Goal: Task Accomplishment & Management: Use online tool/utility

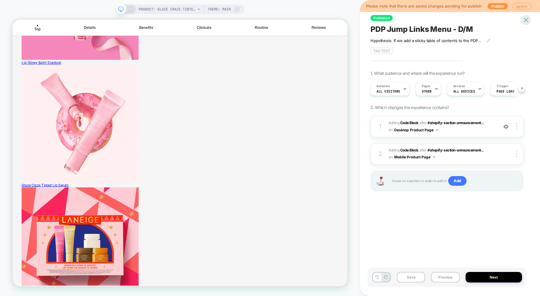
click at [234, 10] on div "PRODUCT: Glaze Craze Tinted Lip Serum Theme: MAIN" at bounding box center [189, 10] width 101 height 10
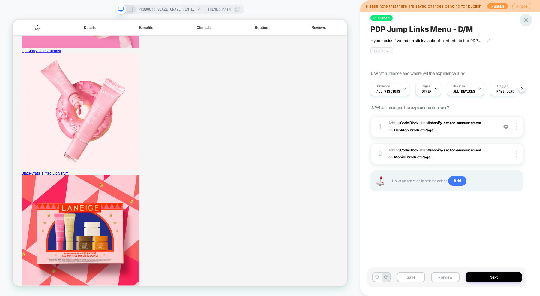
click at [525, 22] on icon at bounding box center [526, 20] width 8 height 8
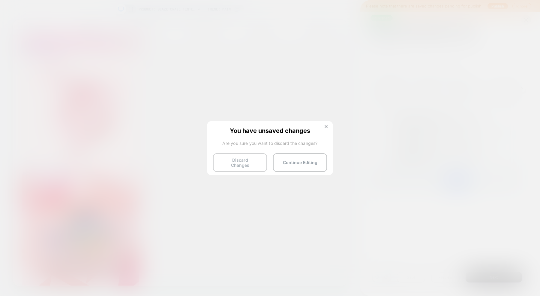
click at [261, 159] on button "Discard Changes" at bounding box center [240, 162] width 54 height 19
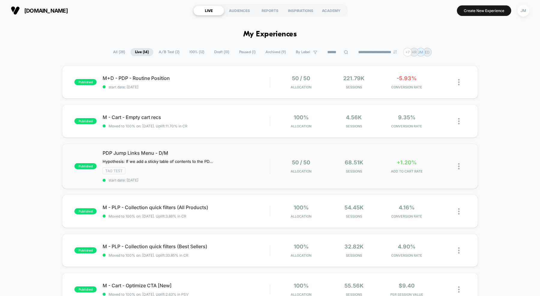
click at [202, 148] on div "published PDP Jump Links Menu - D/M Hypothesis: If we add a sticky table of con…" at bounding box center [270, 166] width 416 height 45
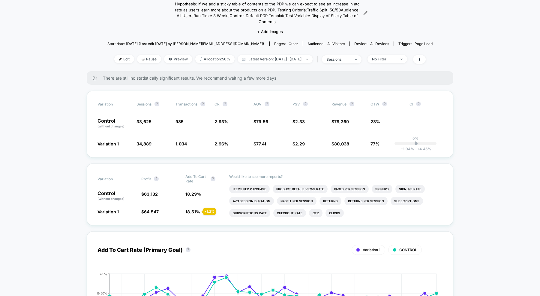
scroll to position [69, 0]
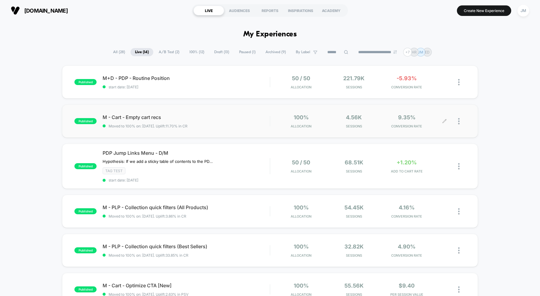
click at [461, 121] on div at bounding box center [462, 121] width 8 height 14
click at [419, 87] on div "Edit" at bounding box center [428, 87] width 54 height 14
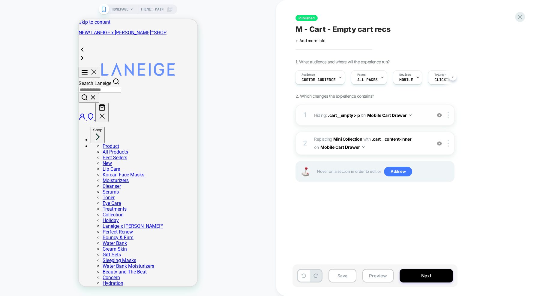
click at [386, 113] on button "Mobile Cart Drawer" at bounding box center [390, 115] width 44 height 9
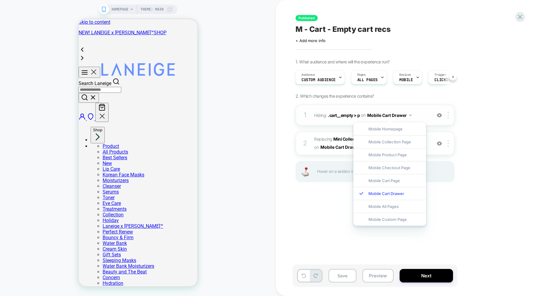
click at [411, 107] on div "1 Hiding : .cart__empty > p .cart__empty > p on Mobile Cart Drawer Add Before A…" at bounding box center [375, 114] width 159 height 21
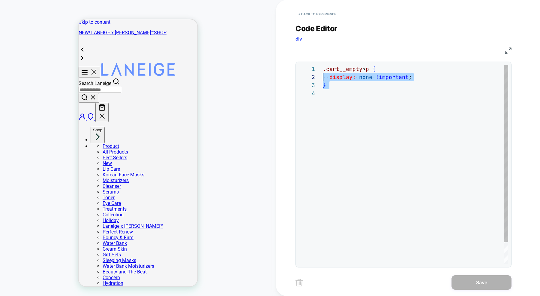
scroll to position [8, 0]
drag, startPoint x: 327, startPoint y: 96, endPoint x: 305, endPoint y: 75, distance: 30.4
click at [305, 75] on div "**********" at bounding box center [404, 164] width 210 height 199
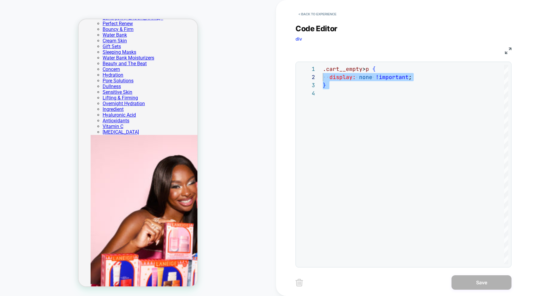
scroll to position [0, 0]
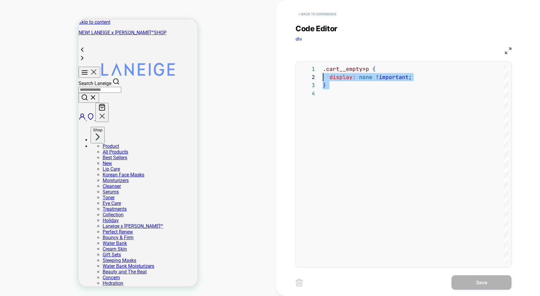
click at [301, 17] on button "< Back to experience" at bounding box center [318, 14] width 44 height 10
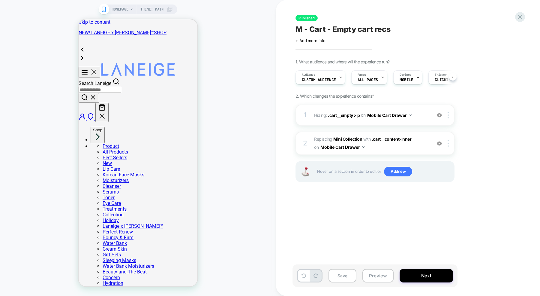
scroll to position [0, 0]
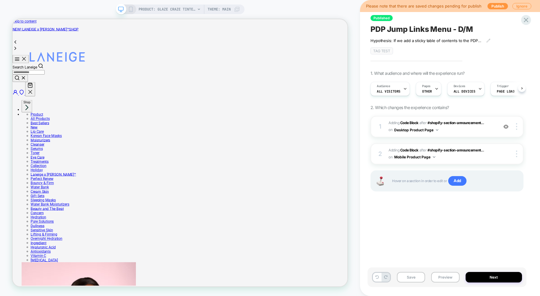
scroll to position [0, 0]
click at [474, 130] on span "Adding Code Block AFTER #shopify-section-announcement... #shopify-section-annou…" at bounding box center [442, 127] width 107 height 14
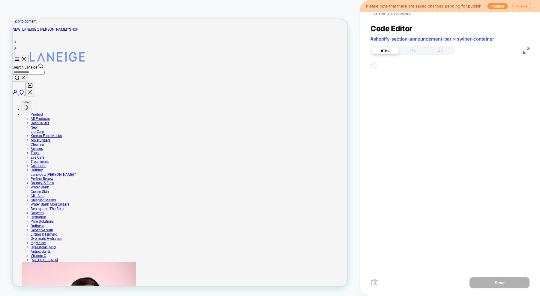
scroll to position [81, 0]
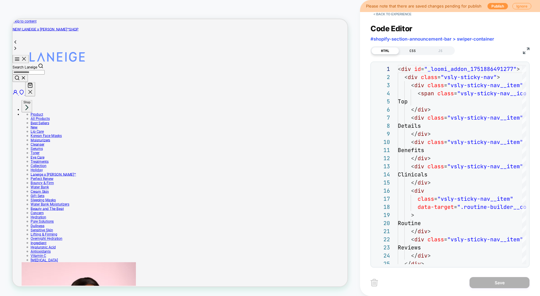
click at [411, 49] on div "CSS" at bounding box center [413, 50] width 28 height 7
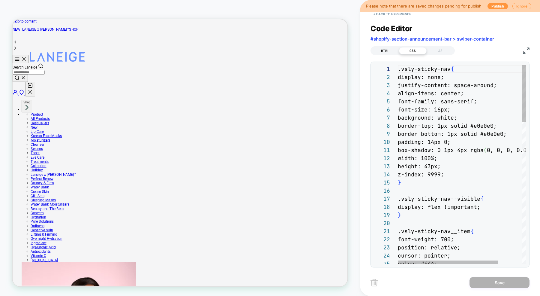
click at [386, 49] on div "HTML" at bounding box center [386, 50] width 28 height 7
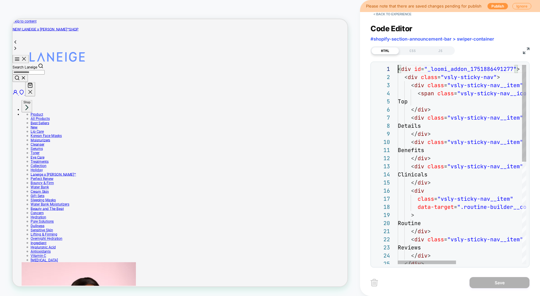
scroll to position [0, 0]
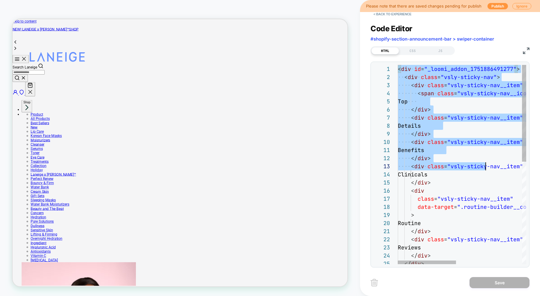
type textarea "**********"
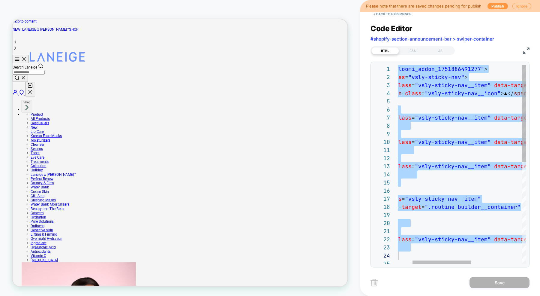
scroll to position [0, 26]
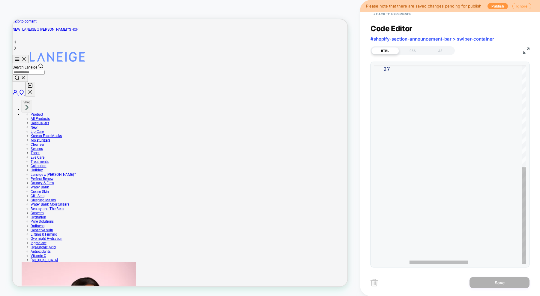
drag, startPoint x: 398, startPoint y: 68, endPoint x: 540, endPoint y: 289, distance: 262.7
click at [513, 5] on button "Ignore" at bounding box center [522, 6] width 19 height 6
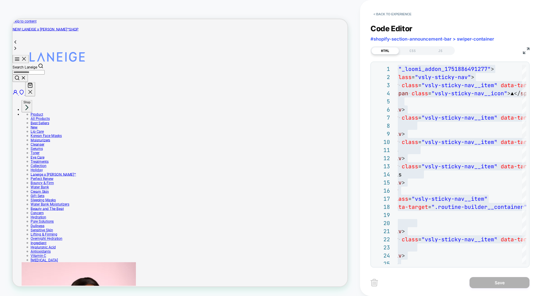
scroll to position [0, 95]
click at [526, 51] on img at bounding box center [526, 50] width 7 height 7
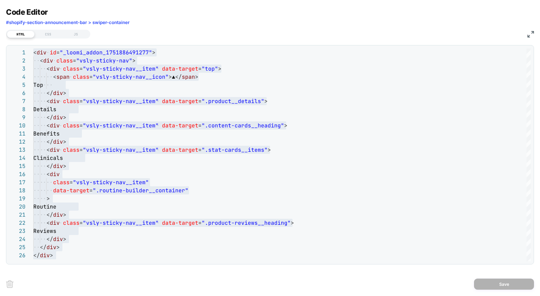
click at [533, 35] on img at bounding box center [531, 34] width 7 height 7
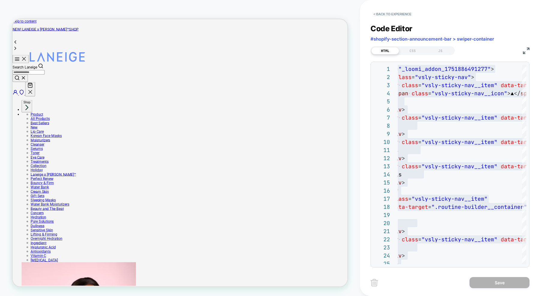
click at [386, 12] on button "< Back to experience" at bounding box center [393, 14] width 44 height 10
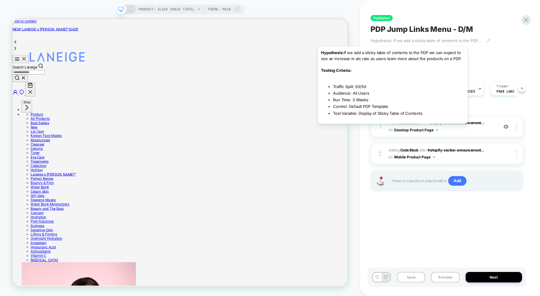
scroll to position [0, 204]
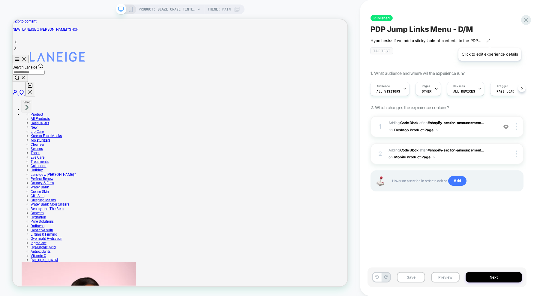
click at [490, 41] on icon at bounding box center [489, 40] width 4 height 4
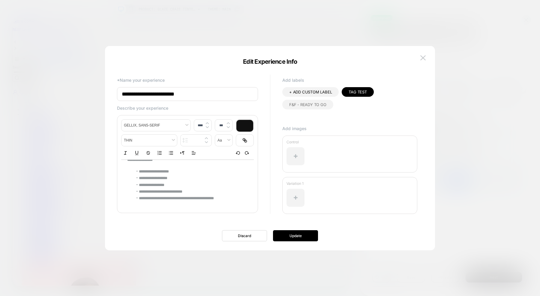
scroll to position [0, 0]
type input "****"
type input "*******"
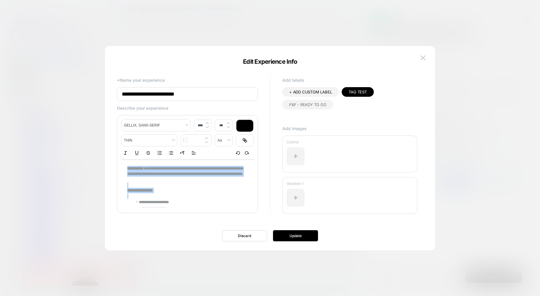
drag, startPoint x: 235, startPoint y: 198, endPoint x: 117, endPoint y: 149, distance: 127.1
click at [117, 149] on div "**********" at bounding box center [187, 164] width 141 height 98
click at [131, 168] on strong "**********" at bounding box center [135, 168] width 17 height 4
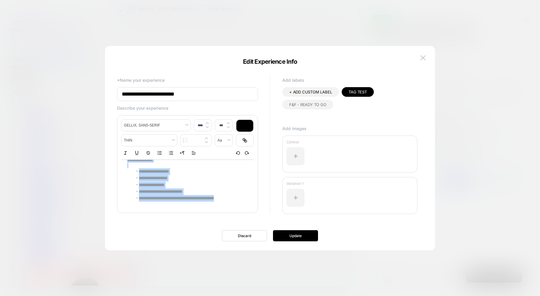
drag, startPoint x: 127, startPoint y: 168, endPoint x: 249, endPoint y: 252, distance: 147.8
click at [249, 252] on body "PRODUCT: Glaze Craze Tinted Lip Serum PRODUCT: Glaze Craze Tinted Lip Serum The…" at bounding box center [270, 148] width 540 height 296
copy div "**********"
click at [423, 58] on img at bounding box center [423, 57] width 5 height 5
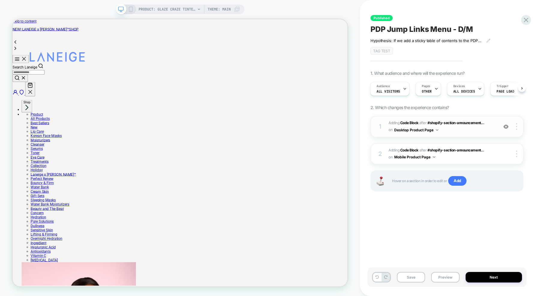
click at [445, 130] on span "Adding Code Block AFTER #shopify-section-announcement... #shopify-section-annou…" at bounding box center [442, 127] width 107 height 14
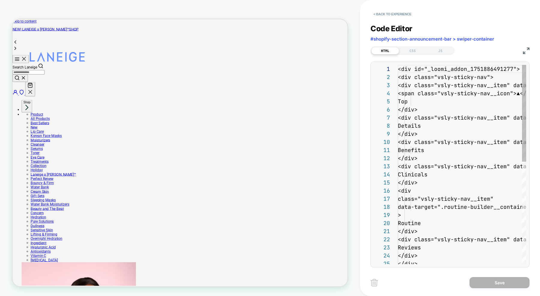
scroll to position [81, 0]
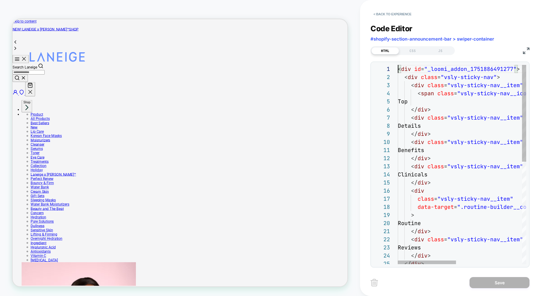
click at [399, 68] on div "< div id = "_loomi_addon_1751886491277" > < div class = "vsly-sticky-nav" > < d…" at bounding box center [534, 270] width 273 height 410
click at [528, 49] on img at bounding box center [526, 50] width 7 height 7
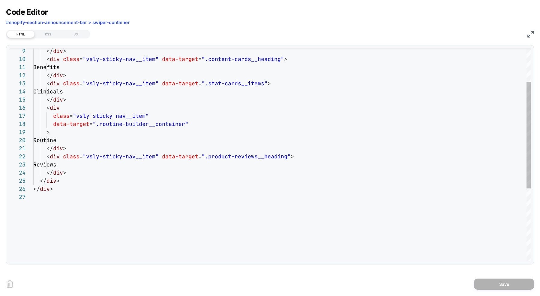
type textarea "**********"
click at [78, 195] on div "</ div > </ div > </ div > Reviews < div class = "vsly-sticky-nav__item" data-t…" at bounding box center [282, 193] width 498 height 423
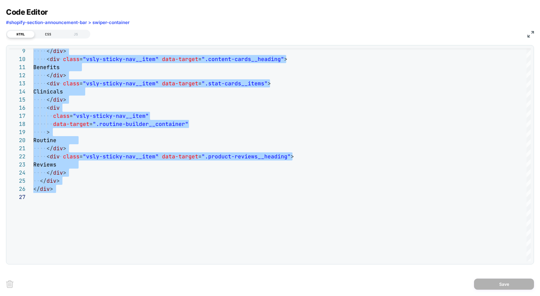
scroll to position [0, 95]
click at [46, 35] on div "CSS" at bounding box center [49, 34] width 28 height 7
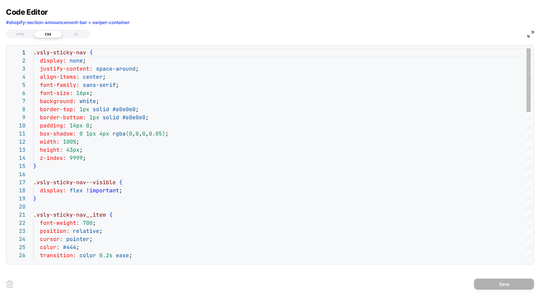
scroll to position [81, 0]
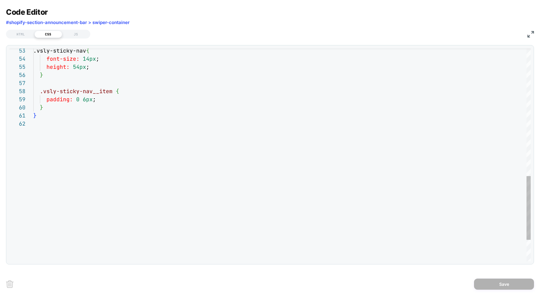
type textarea "**********"
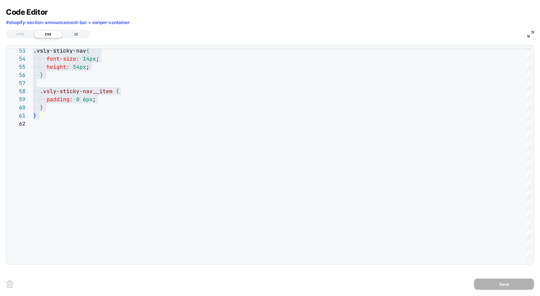
click at [79, 37] on div "JS" at bounding box center [76, 34] width 28 height 7
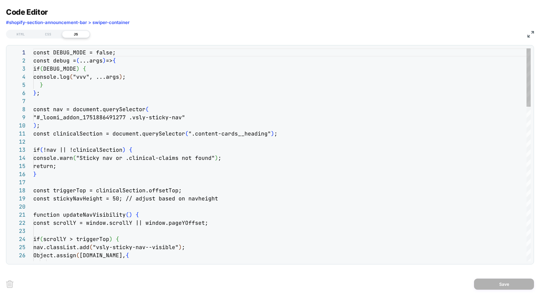
scroll to position [81, 0]
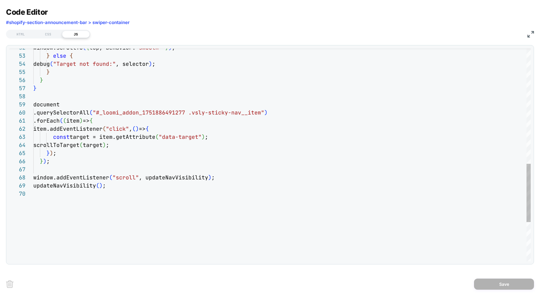
click at [114, 190] on div "updateNavVisibility ( ) ; window.addEventListener ( "scroll" , updateNavVisibil…" at bounding box center [282, 16] width 498 height 772
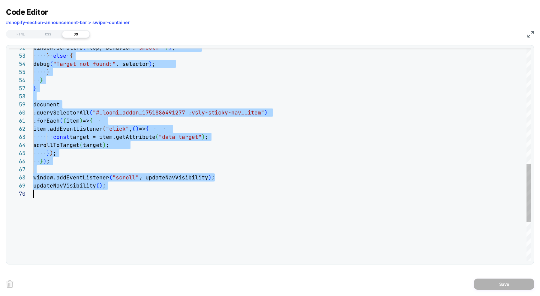
type textarea "**********"
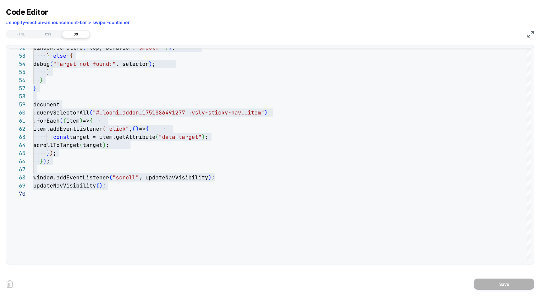
click at [533, 33] on img at bounding box center [531, 34] width 7 height 7
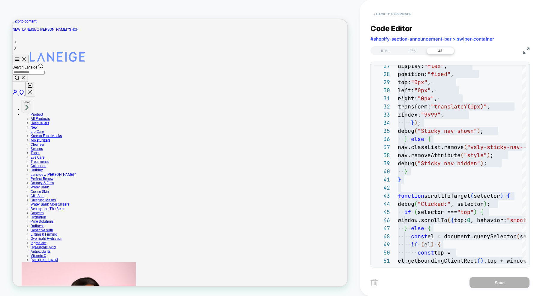
click at [391, 16] on button "< Back to experience" at bounding box center [393, 14] width 44 height 10
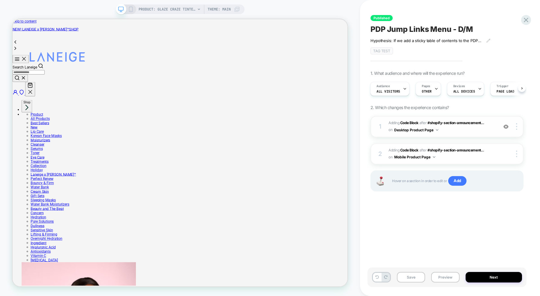
scroll to position [0, 95]
click at [433, 155] on button "Mobile Product Page" at bounding box center [415, 157] width 41 height 8
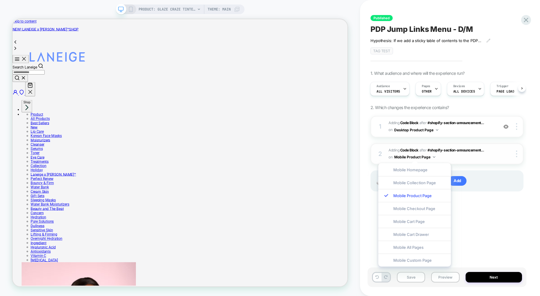
click at [450, 159] on span "Adding Code Block AFTER #shopify-section-announcement... #shopify-section-annou…" at bounding box center [442, 154] width 107 height 14
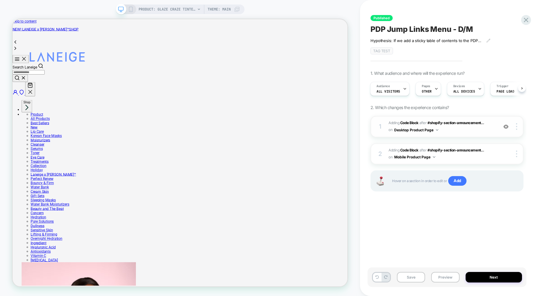
scroll to position [0, 0]
click at [433, 129] on button "Desktop Product Page" at bounding box center [417, 130] width 44 height 8
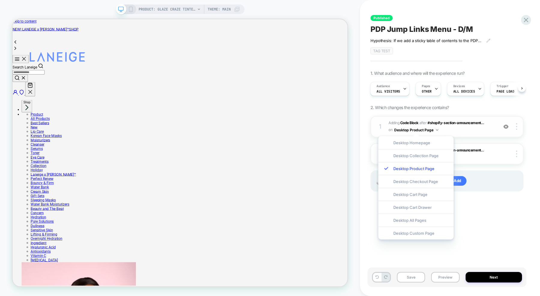
click at [433, 129] on button "Desktop Product Page" at bounding box center [417, 130] width 44 height 8
click at [368, 143] on div "Published PDP Jump Links Menu - D/M Hypothesis: If we add a sticky table of con…" at bounding box center [447, 148] width 159 height 284
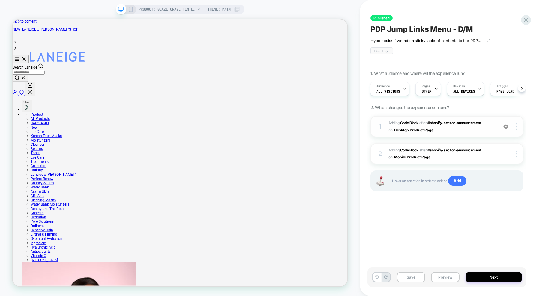
click at [419, 129] on button "Desktop Product Page" at bounding box center [417, 130] width 44 height 8
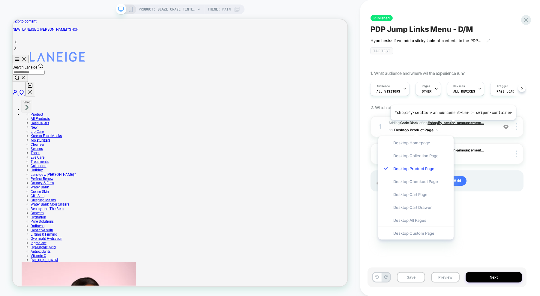
click at [452, 124] on span "#shopify-section-announcement..." at bounding box center [456, 122] width 56 height 5
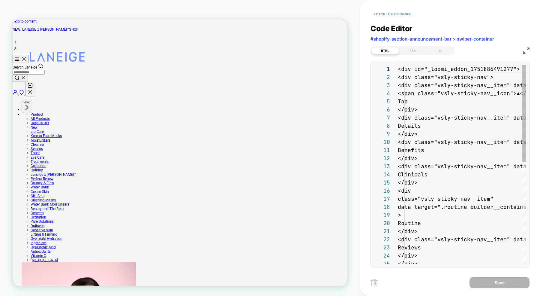
scroll to position [81, 0]
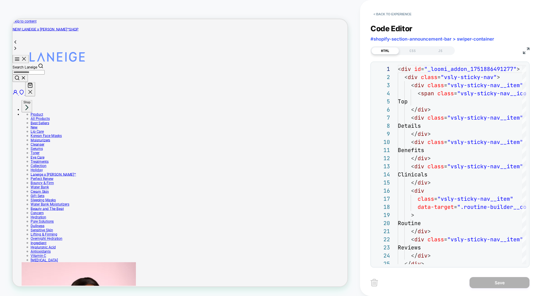
click at [526, 50] on img at bounding box center [526, 50] width 7 height 7
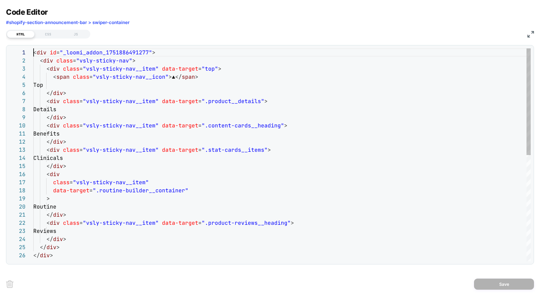
type textarea "**********"
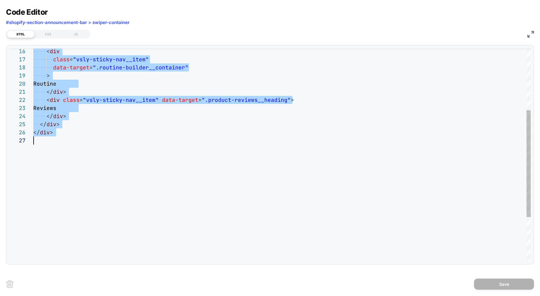
scroll to position [0, 0]
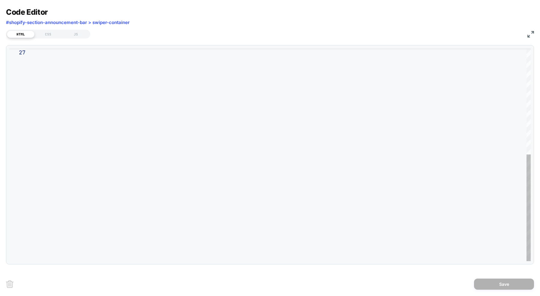
drag, startPoint x: 35, startPoint y: 52, endPoint x: 247, endPoint y: 226, distance: 275.4
click at [46, 35] on div "CSS" at bounding box center [49, 34] width 28 height 7
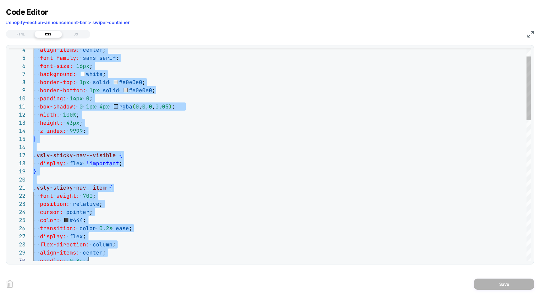
scroll to position [0, 3]
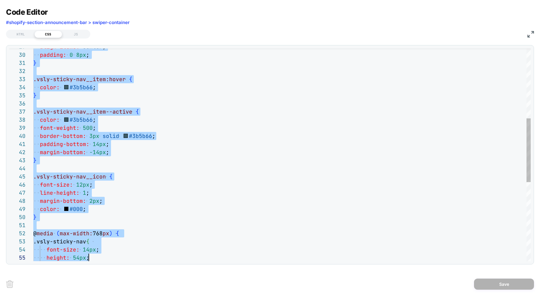
type textarea "**********"
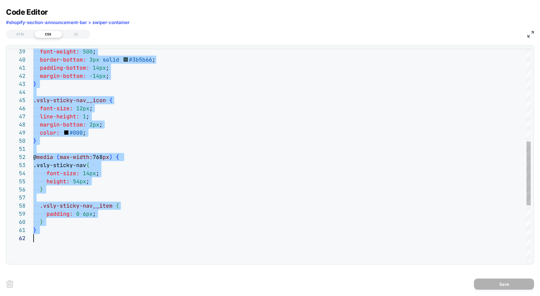
scroll to position [0, 0]
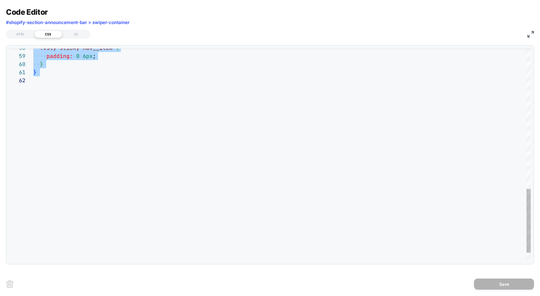
drag, startPoint x: 35, startPoint y: 52, endPoint x: 233, endPoint y: 198, distance: 246.8
click at [76, 37] on div "JS" at bounding box center [76, 34] width 28 height 7
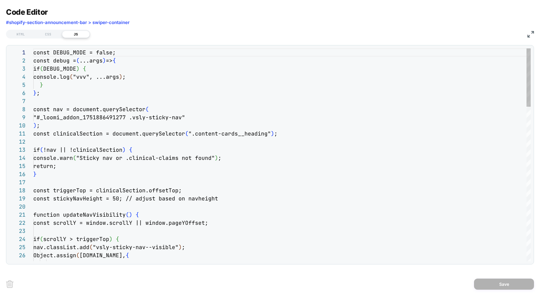
scroll to position [81, 0]
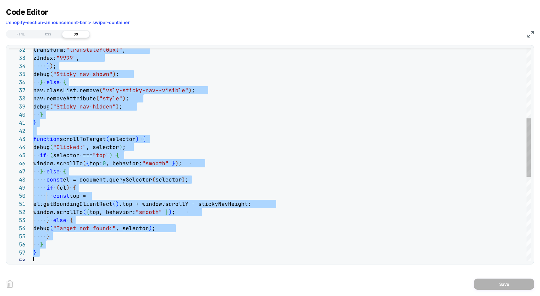
type textarea "**********"
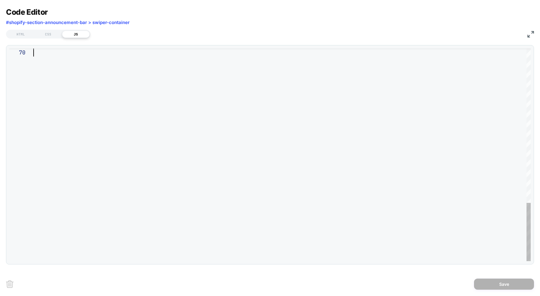
scroll to position [0, 150]
drag, startPoint x: 34, startPoint y: 52, endPoint x: 200, endPoint y: 283, distance: 285.1
click at [532, 37] on div "HTML CSS JS" at bounding box center [270, 33] width 528 height 10
click at [530, 36] on img at bounding box center [531, 34] width 7 height 7
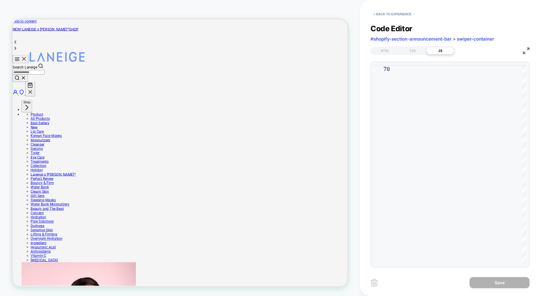
click at [383, 9] on div "< Back to experience" at bounding box center [461, 9] width 180 height 18
click at [383, 11] on button "< Back to experience" at bounding box center [393, 14] width 44 height 10
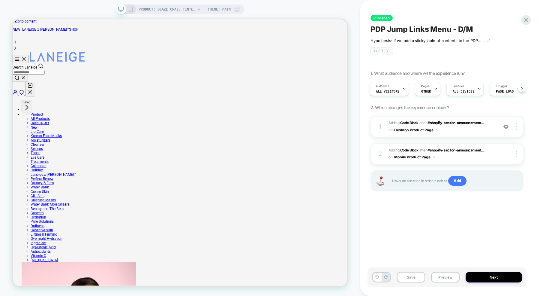
scroll to position [0, 41]
click at [406, 29] on span "PDP Jump Links Menu - D/M" at bounding box center [422, 29] width 103 height 9
click at [406, 29] on textarea "**********" at bounding box center [438, 29] width 134 height 9
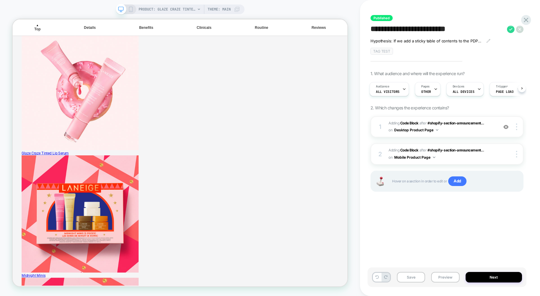
scroll to position [970, 0]
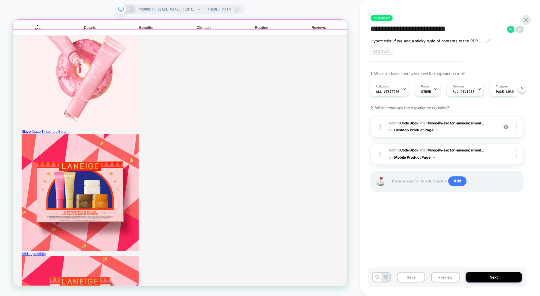
click at [444, 25] on div "▲ Top Details Benefits Clinicals Routine Reviews" at bounding box center [236, 30] width 447 height 22
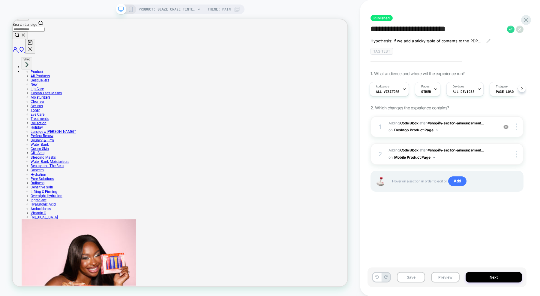
scroll to position [0, 0]
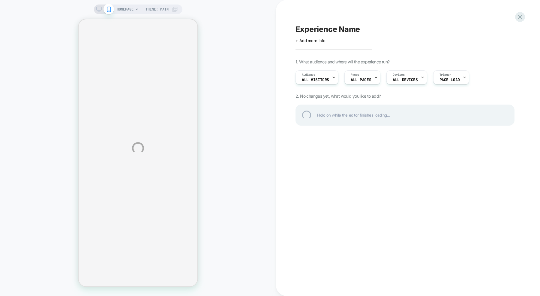
click at [129, 8] on div "HOMEPAGE Theme: MAIN Experience Name Click to edit experience details + Add mor…" at bounding box center [270, 148] width 540 height 296
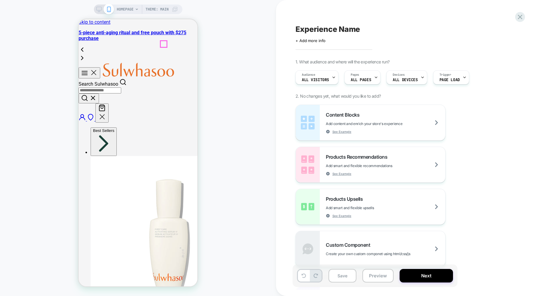
click at [87, 95] on icon "Search Sulwhasoo" at bounding box center [84, 97] width 5 height 5
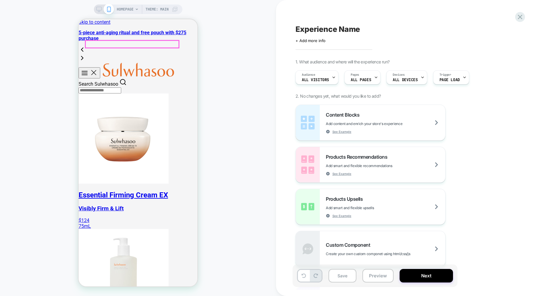
paste input "**********"
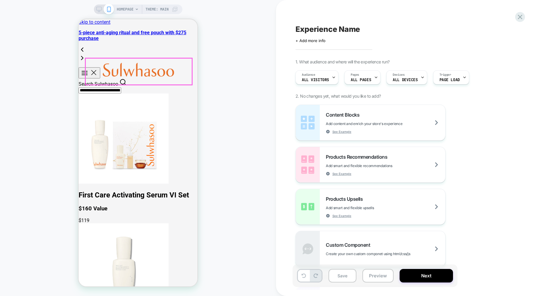
type input "**********"
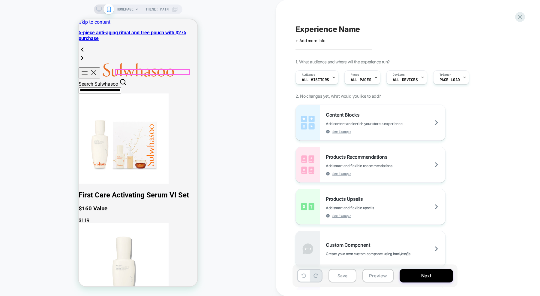
click at [151, 205] on h3 "$160 Value" at bounding box center [138, 208] width 119 height 7
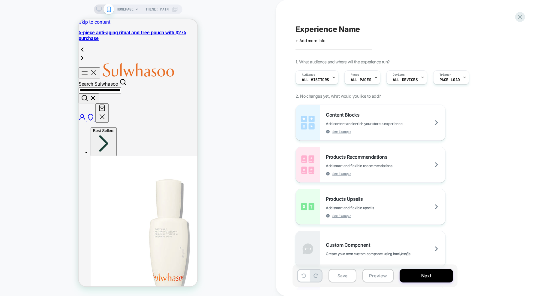
click at [207, 86] on div "HOMEPAGE Theme: MAIN" at bounding box center [138, 148] width 276 height 284
click at [97, 94] on icon "Search Sulwhasoo" at bounding box center [92, 97] width 7 height 7
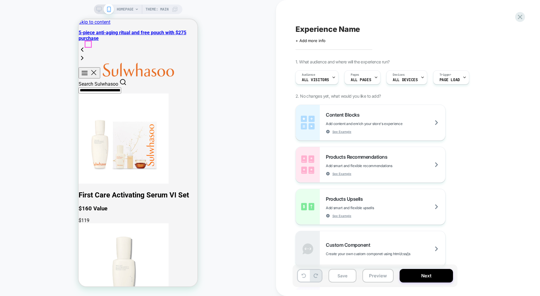
click at [88, 69] on icon "Menu" at bounding box center [84, 72] width 7 height 7
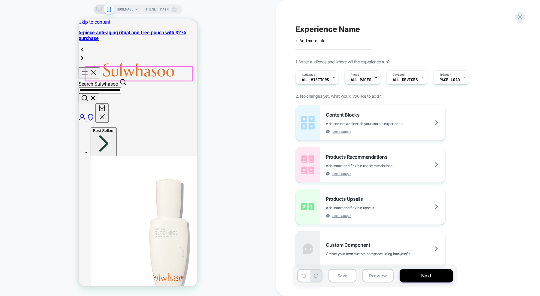
click at [89, 68] on icon "Close" at bounding box center [93, 72] width 8 height 8
click at [131, 9] on span "HOMEPAGE" at bounding box center [125, 10] width 17 height 10
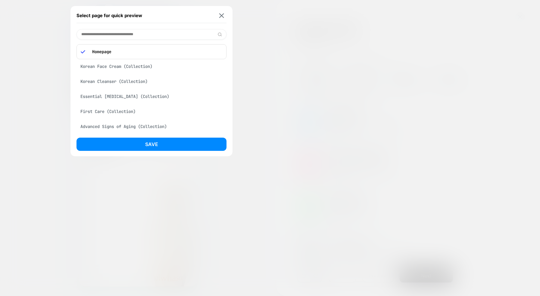
paste input "**********"
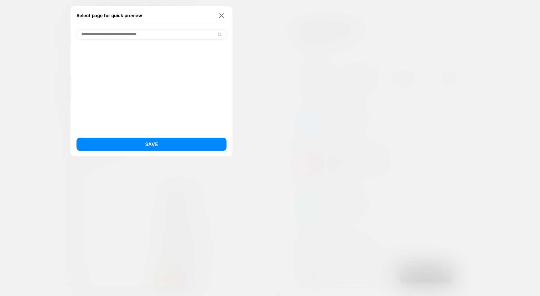
drag, startPoint x: 102, startPoint y: 35, endPoint x: 42, endPoint y: 31, distance: 60.2
click at [94, 14] on div "**********" at bounding box center [138, 10] width 89 height 10
click at [153, 37] on input "**********" at bounding box center [152, 34] width 150 height 11
click at [222, 34] on img at bounding box center [220, 34] width 5 height 5
click at [192, 33] on input "**********" at bounding box center [152, 34] width 150 height 11
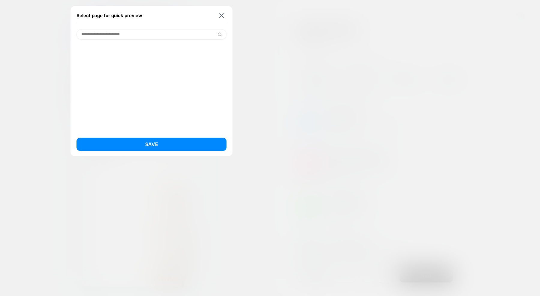
drag, startPoint x: 168, startPoint y: 35, endPoint x: 91, endPoint y: 35, distance: 77.5
click at [91, 35] on input "**********" at bounding box center [152, 34] width 150 height 11
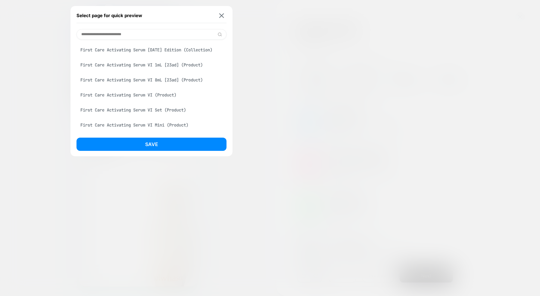
type input "**********"
click at [145, 101] on div "First Care Activating Serum VI (Product)" at bounding box center [152, 94] width 150 height 11
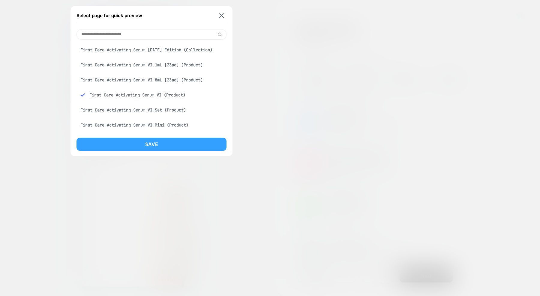
click at [147, 144] on button "Save" at bounding box center [152, 144] width 150 height 13
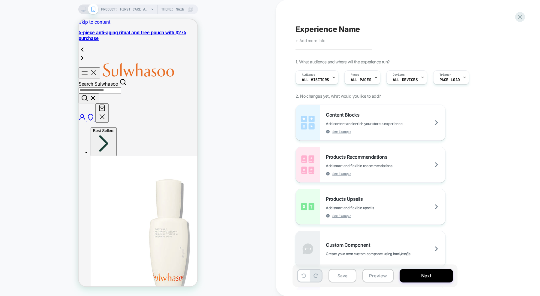
click at [303, 40] on span "+ Add more info" at bounding box center [311, 40] width 30 height 5
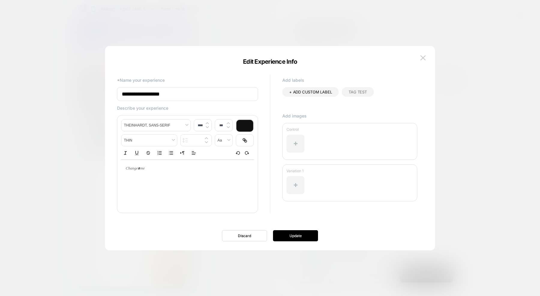
type input "****"
click at [149, 177] on div at bounding box center [187, 168] width 133 height 17
click at [140, 174] on div at bounding box center [187, 168] width 133 height 17
click at [132, 166] on p at bounding box center [185, 168] width 116 height 5
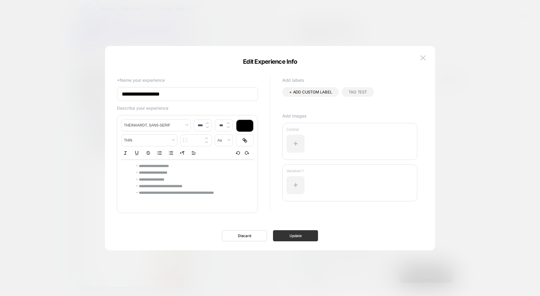
click at [292, 234] on button "Update" at bounding box center [295, 235] width 45 height 11
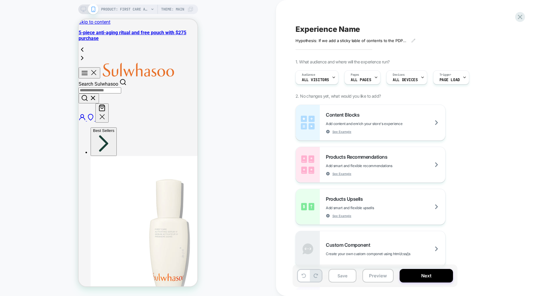
click at [413, 38] on div "Hypothesis: If we add a sticky table of contents to the PDP we can expect to se…" at bounding box center [362, 38] width 132 height 9
click at [413, 41] on icon at bounding box center [413, 40] width 3 height 3
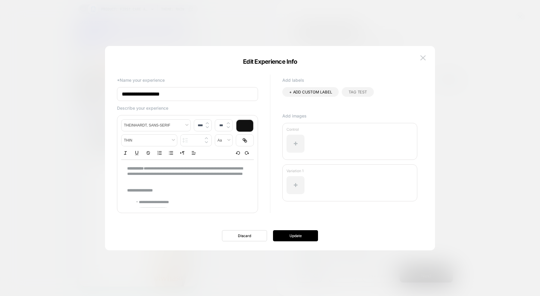
click at [350, 90] on span "TAG TEST" at bounding box center [358, 91] width 18 height 5
click at [289, 234] on button "Update" at bounding box center [295, 235] width 45 height 11
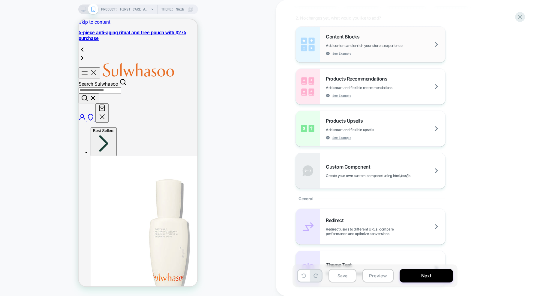
scroll to position [91, 0]
click at [391, 164] on div "Custom Component Create your own custom componet using html/css/js" at bounding box center [386, 169] width 120 height 14
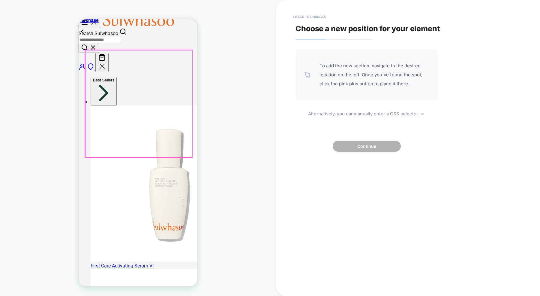
scroll to position [0, 0]
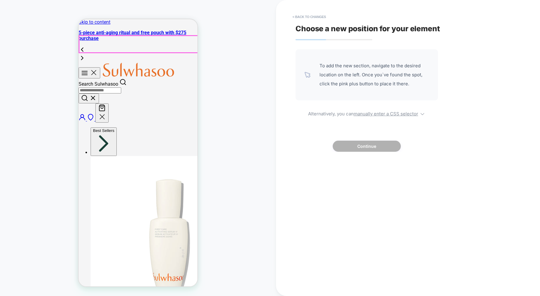
click at [130, 63] on div "Close Search Sulwhasoo Search Sulwhasoo Account Close" at bounding box center [138, 93] width 119 height 60
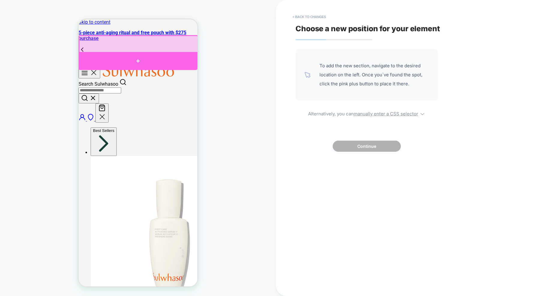
click at [140, 56] on div at bounding box center [138, 61] width 119 height 18
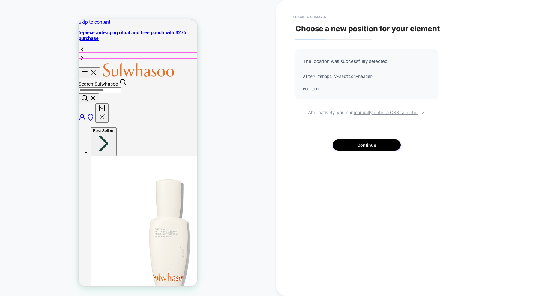
click at [356, 143] on button "Continue" at bounding box center [367, 144] width 68 height 11
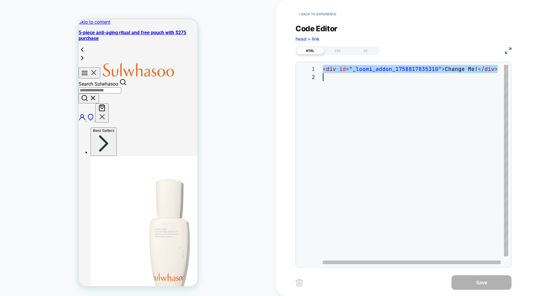
drag, startPoint x: 323, startPoint y: 69, endPoint x: 515, endPoint y: 85, distance: 192.8
click at [512, 85] on div "< div id = "_loomi_addon_1758817835310" > Change Me! </ div >" at bounding box center [417, 168] width 189 height 207
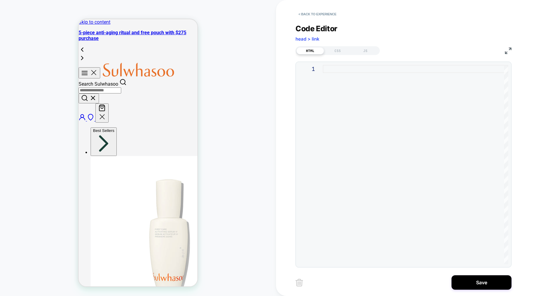
type textarea "**********"
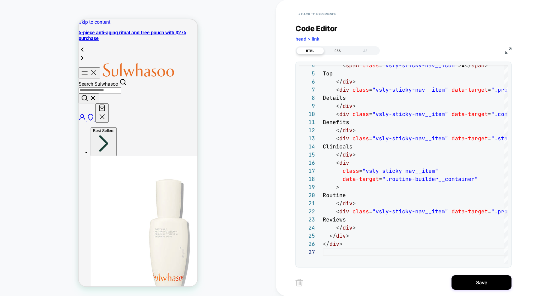
click at [337, 49] on div "CSS" at bounding box center [338, 50] width 28 height 7
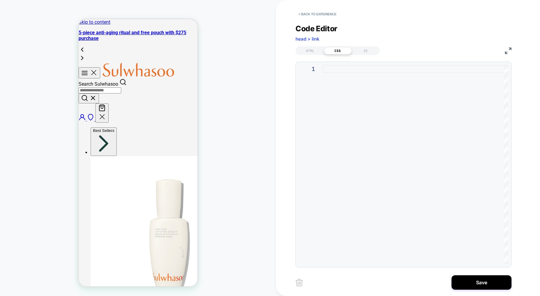
click at [327, 71] on div at bounding box center [416, 164] width 186 height 199
type textarea "*"
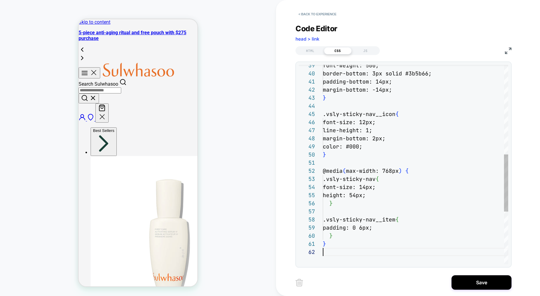
scroll to position [8, 0]
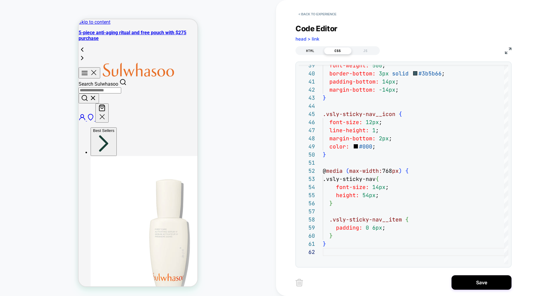
click at [311, 52] on div "HTML" at bounding box center [311, 50] width 28 height 7
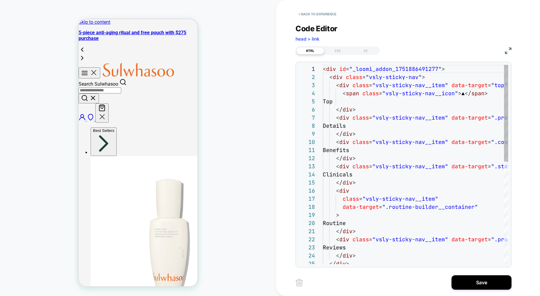
scroll to position [81, 0]
click at [358, 47] on div "JS" at bounding box center [366, 50] width 28 height 7
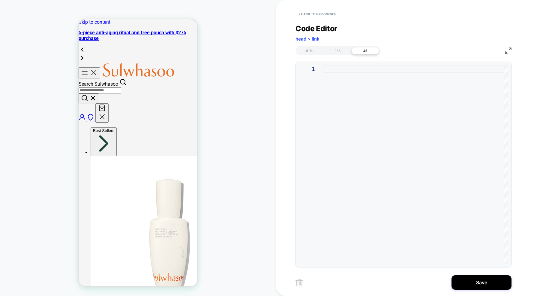
click at [337, 74] on div at bounding box center [416, 164] width 186 height 199
type textarea "**********"
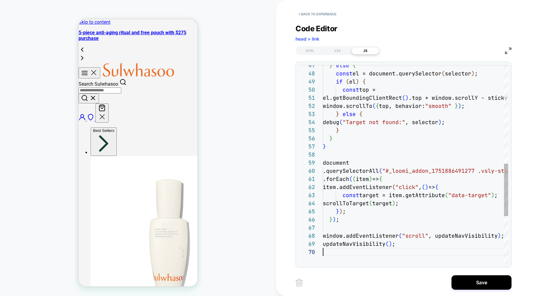
scroll to position [73, 0]
click at [465, 280] on button "Save" at bounding box center [482, 282] width 60 height 14
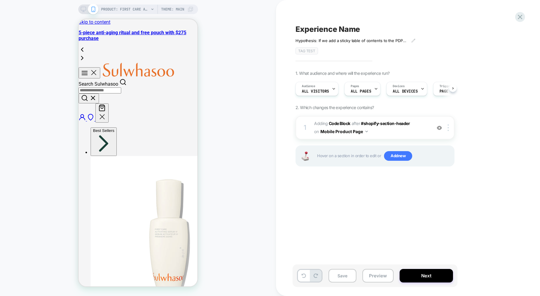
scroll to position [0, 0]
click at [375, 132] on span "Adding Code Block AFTER #shopify-section-header #shopify-section-header on Mobi…" at bounding box center [371, 128] width 114 height 16
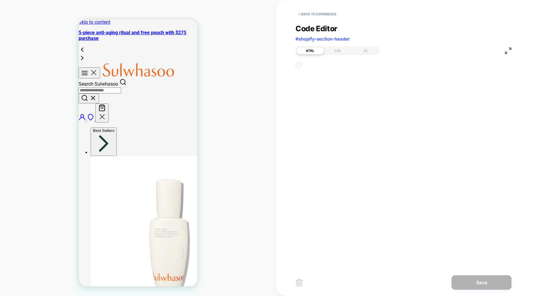
scroll to position [81, 0]
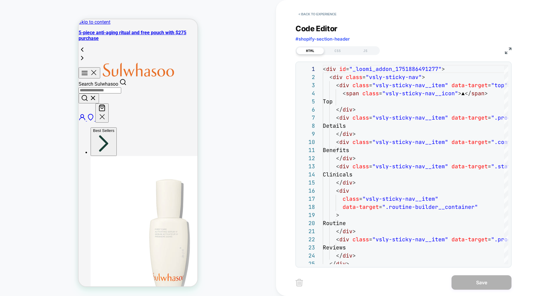
click at [299, 15] on button "< Back to experience" at bounding box center [318, 14] width 44 height 10
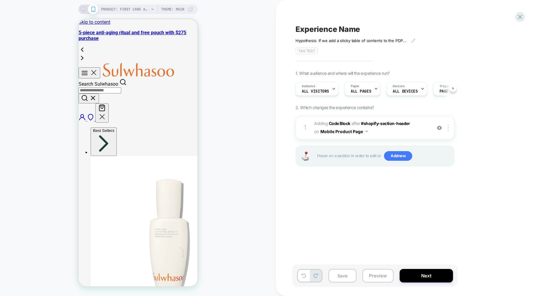
scroll to position [0, 0]
click at [386, 130] on span "Adding Code Block AFTER #shopify-section-header #shopify-section-header on Mobi…" at bounding box center [371, 128] width 114 height 16
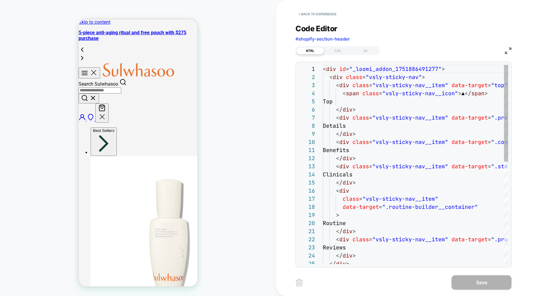
scroll to position [81, 0]
click at [301, 14] on button "< Back to experience" at bounding box center [318, 14] width 44 height 10
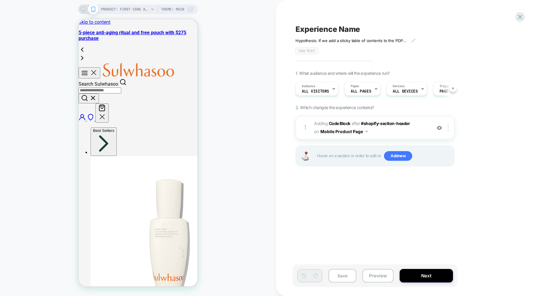
scroll to position [0, 0]
click at [86, 8] on div at bounding box center [88, 9] width 15 height 5
click at [83, 10] on icon at bounding box center [83, 9] width 5 height 5
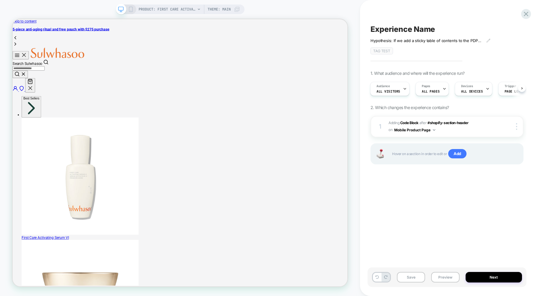
drag, startPoint x: 527, startPoint y: 14, endPoint x: 354, endPoint y: 74, distance: 183.9
click at [354, 74] on div "PRODUCT: First Care Activating Serum VI PRODUCT: First Care Activating Serum VI…" at bounding box center [270, 148] width 540 height 296
click at [430, 129] on button "Mobile Product Page" at bounding box center [415, 130] width 41 height 8
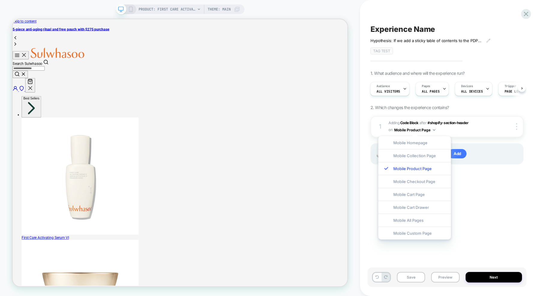
click at [468, 107] on div "1. What audience and where will the experience run? Audience All Visitors Pages…" at bounding box center [447, 125] width 153 height 109
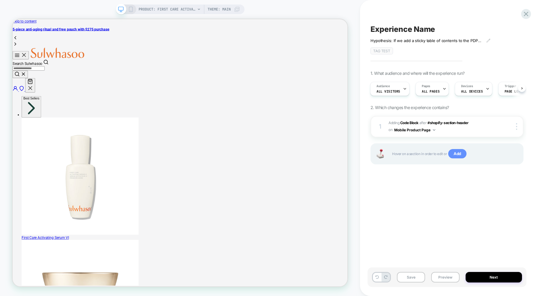
click at [454, 152] on span "Add" at bounding box center [458, 154] width 18 height 10
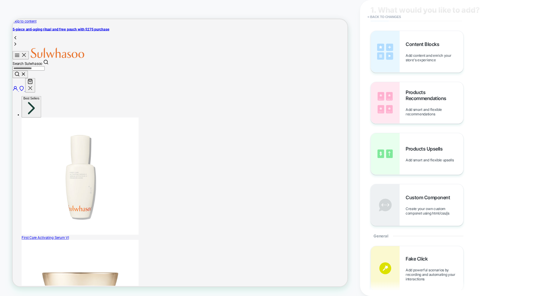
scroll to position [19, 0]
click at [400, 210] on div "Custom Component Create your own custom componet using html/css/js" at bounding box center [417, 204] width 92 height 41
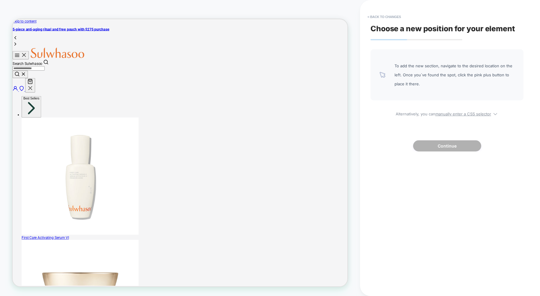
click at [410, 70] on span "To add the new section, navigate to the desired location on the left. Once you`…" at bounding box center [455, 74] width 120 height 27
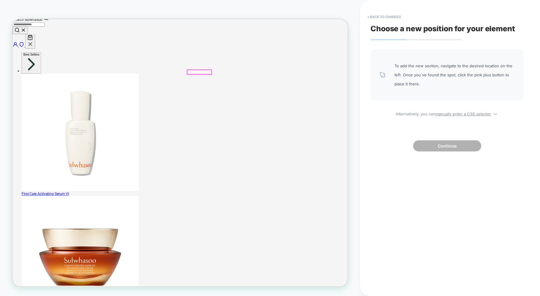
scroll to position [0, 0]
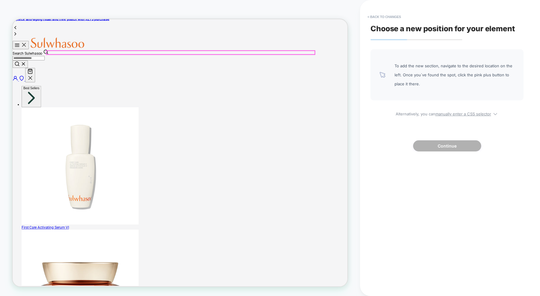
scroll to position [12, 0]
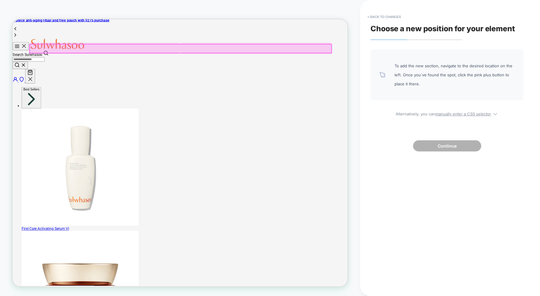
click at [228, 59] on div at bounding box center [236, 59] width 402 height 12
click at [305, 62] on div at bounding box center [236, 58] width 402 height 12
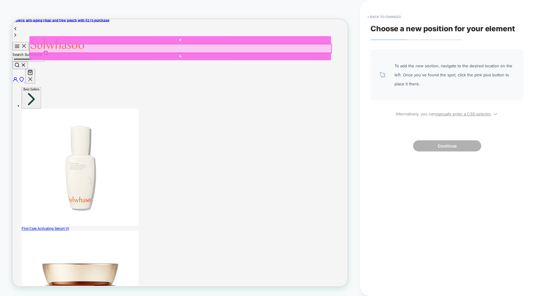
click at [295, 60] on div at bounding box center [236, 59] width 402 height 12
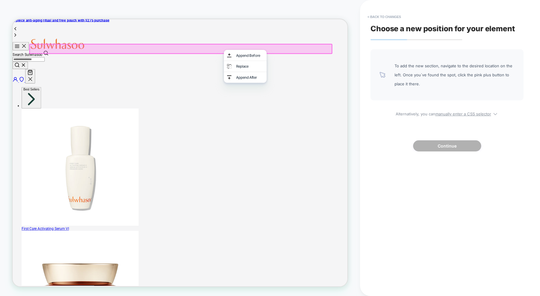
click at [242, 62] on div at bounding box center [236, 58] width 402 height 12
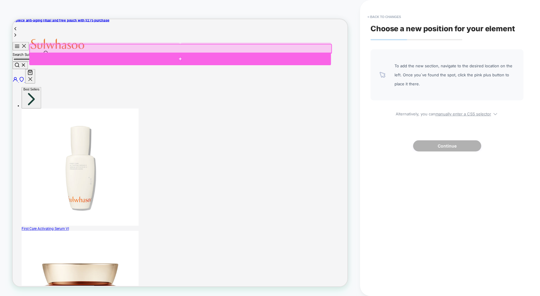
click at [243, 70] on div at bounding box center [236, 72] width 402 height 17
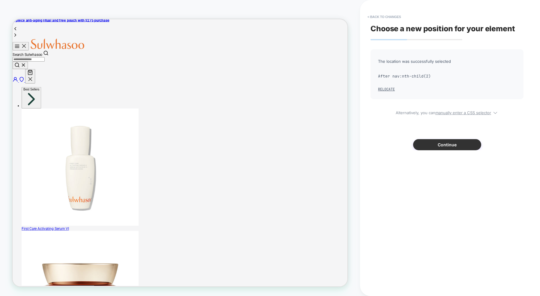
click at [434, 145] on button "Continue" at bounding box center [447, 144] width 68 height 11
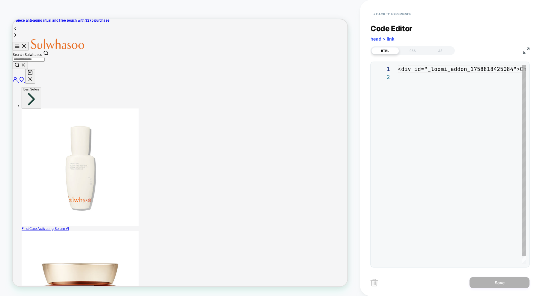
scroll to position [8, 0]
click at [398, 67] on div "< div id = "_loomi_addon_1758818425084" > Change Me! </ div >" at bounding box center [492, 168] width 189 height 207
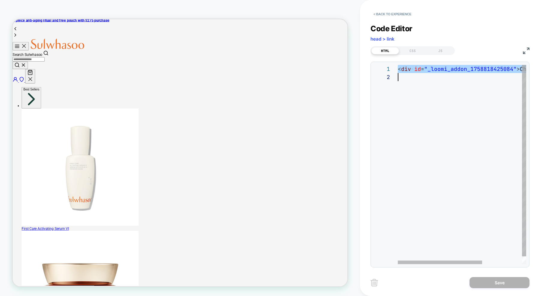
click at [398, 67] on div "< div id = "_loomi_addon_1758818425084" > Change Me! </ div >" at bounding box center [492, 168] width 189 height 207
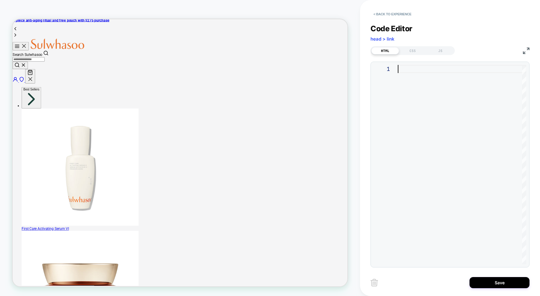
type textarea "**********"
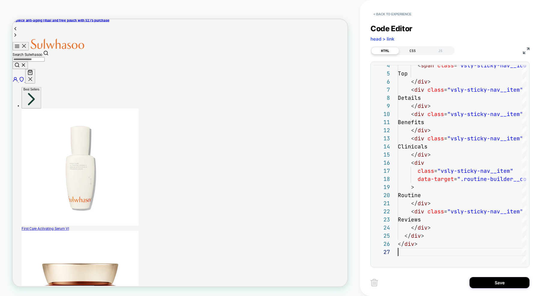
click at [409, 49] on div "CSS" at bounding box center [413, 50] width 28 height 7
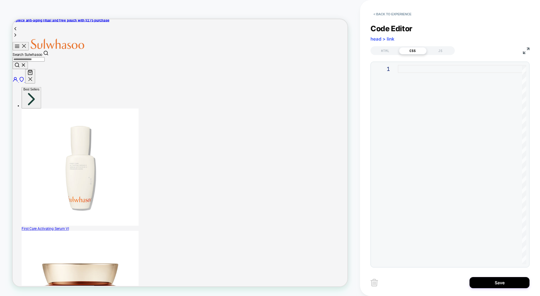
click at [408, 71] on div at bounding box center [462, 164] width 129 height 199
type textarea "*"
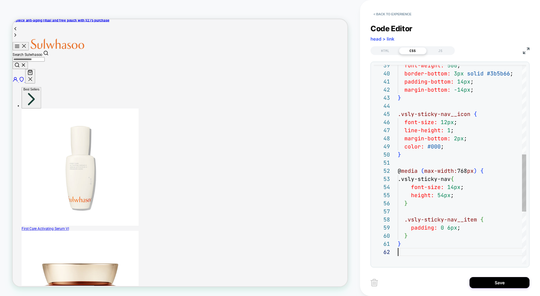
scroll to position [8, 0]
click at [440, 48] on div "JS" at bounding box center [441, 50] width 28 height 7
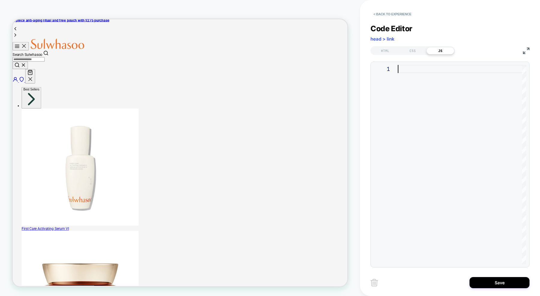
click at [401, 66] on div at bounding box center [462, 164] width 129 height 199
type textarea "**********"
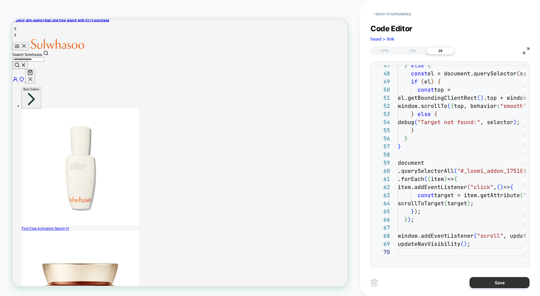
click at [490, 283] on button "Save" at bounding box center [500, 282] width 60 height 11
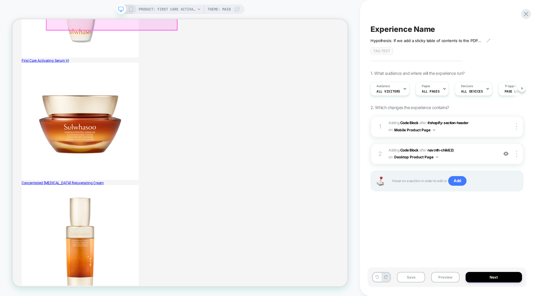
scroll to position [0, 0]
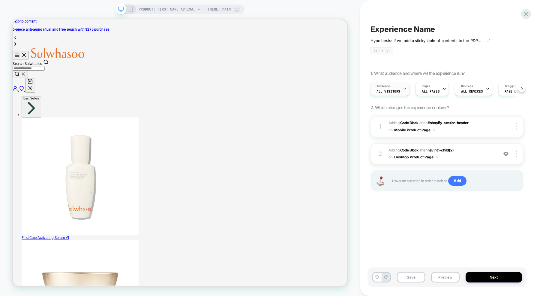
click at [398, 91] on span "All Visitors" at bounding box center [389, 91] width 24 height 4
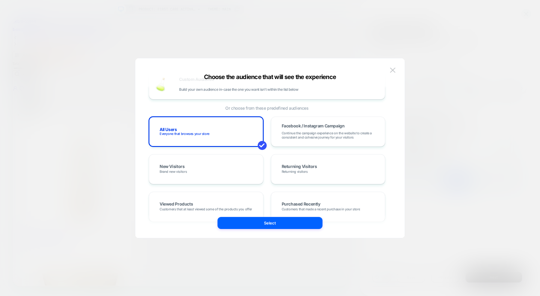
scroll to position [20, 0]
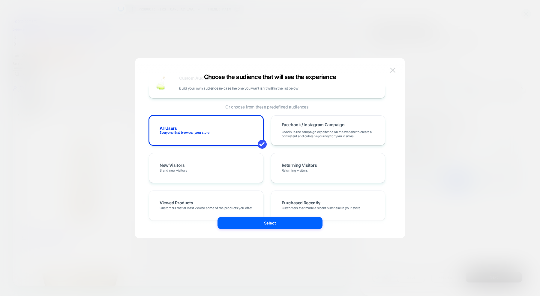
click at [389, 73] on button at bounding box center [393, 70] width 9 height 9
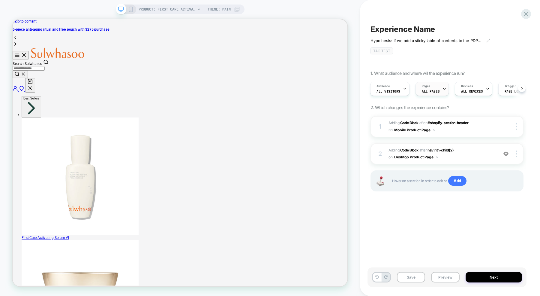
click at [436, 94] on div "Pages ALL PAGES" at bounding box center [431, 89] width 30 height 14
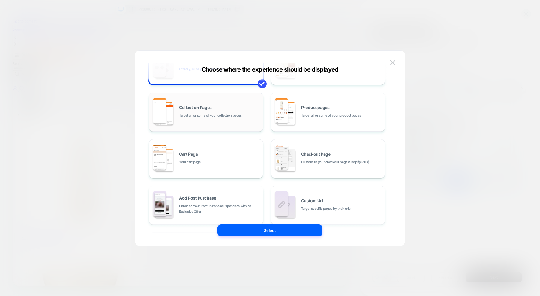
scroll to position [90, 0]
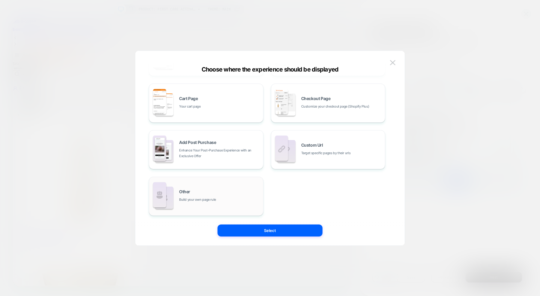
click at [204, 193] on div "Other Build your own page rule" at bounding box center [219, 195] width 81 height 13
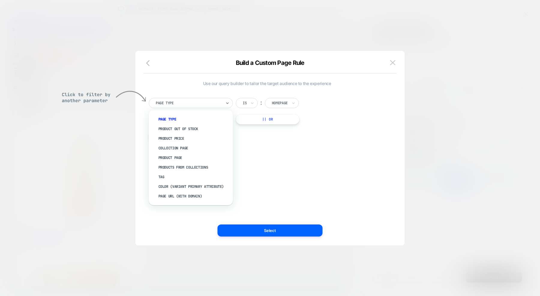
click at [183, 105] on div at bounding box center [189, 102] width 66 height 5
click at [177, 156] on div "Product Page" at bounding box center [194, 158] width 78 height 10
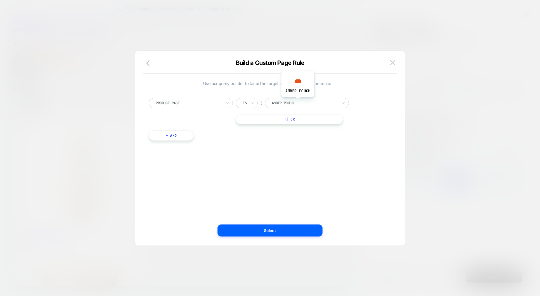
click at [297, 102] on div at bounding box center [305, 102] width 66 height 5
click at [284, 104] on div at bounding box center [305, 102] width 66 height 5
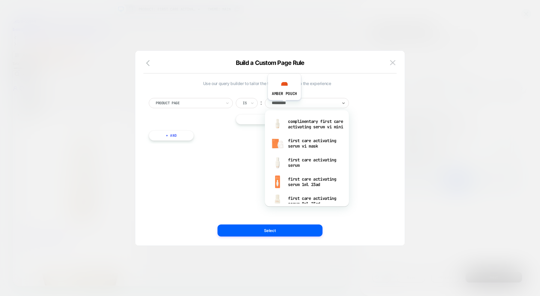
type input "**********"
click at [297, 171] on div "first care activating serum" at bounding box center [307, 162] width 78 height 19
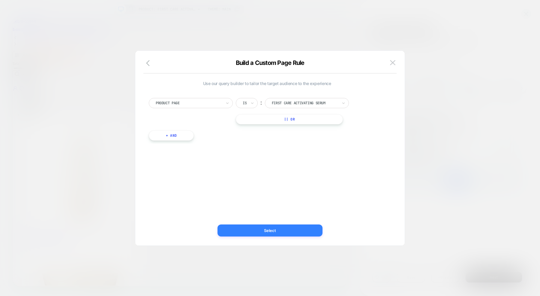
drag, startPoint x: 274, startPoint y: 230, endPoint x: 348, endPoint y: 282, distance: 90.4
click at [274, 230] on button "Select" at bounding box center [270, 230] width 105 height 12
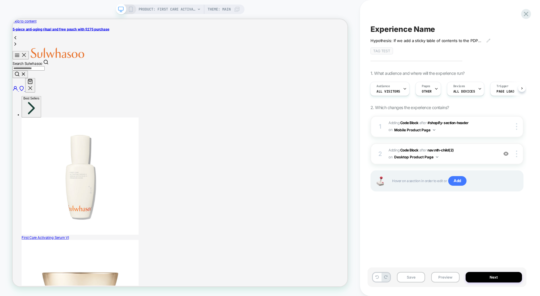
drag, startPoint x: 377, startPoint y: 155, endPoint x: 379, endPoint y: 115, distance: 39.7
click at [379, 115] on div "1. What audience and where will the experience run? Audience All Visitors Pages…" at bounding box center [447, 139] width 153 height 136
click at [520, 153] on div at bounding box center [517, 153] width 11 height 7
click at [522, 107] on div "1. What audience and where will the experience run? Audience All Visitors Pages…" at bounding box center [447, 139] width 153 height 136
click at [480, 278] on button "Next" at bounding box center [494, 277] width 57 height 11
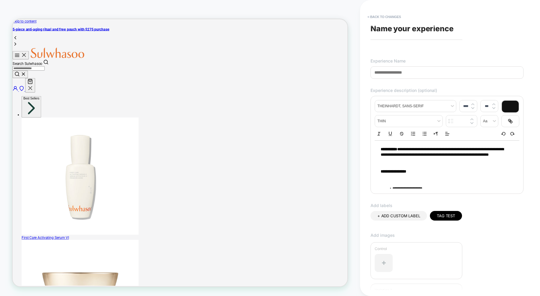
click at [383, 75] on input at bounding box center [447, 72] width 153 height 12
paste input "**********"
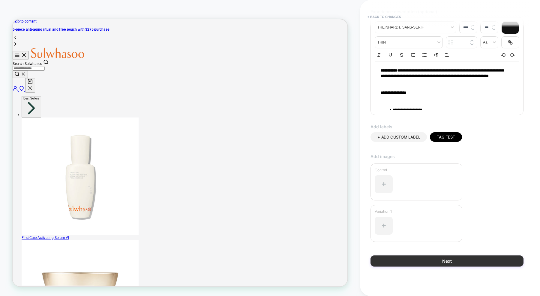
type input "**********"
click at [410, 257] on button "Next" at bounding box center [447, 260] width 153 height 11
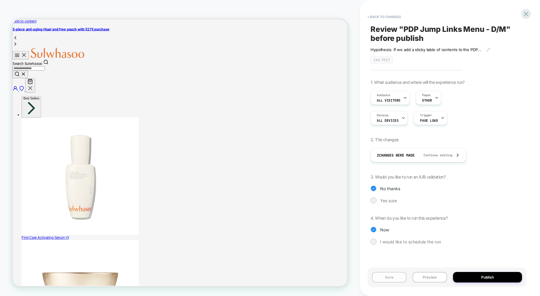
click at [392, 277] on button "Save" at bounding box center [389, 277] width 35 height 11
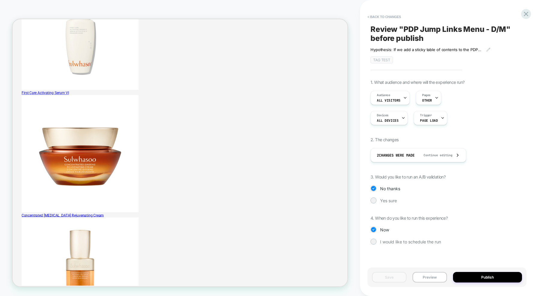
scroll to position [162, 0]
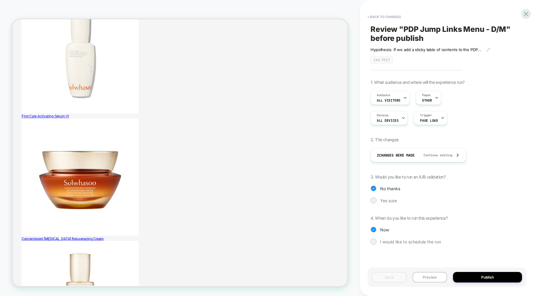
click at [412, 39] on span "Review " PDP Jump Links Menu - D/M " before publish" at bounding box center [447, 34] width 153 height 18
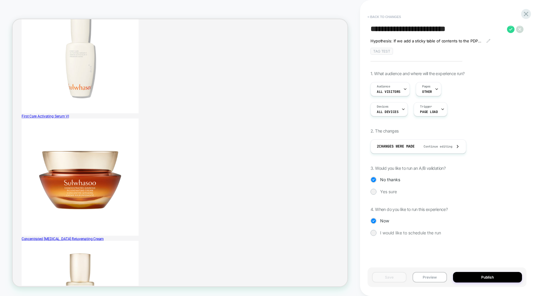
click at [369, 17] on button "< Back to changes" at bounding box center [385, 17] width 40 height 10
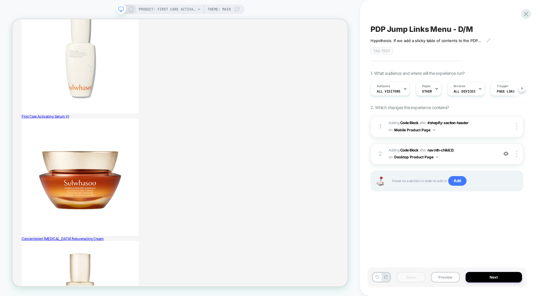
scroll to position [0, 0]
click at [441, 272] on button "Preview" at bounding box center [445, 277] width 28 height 11
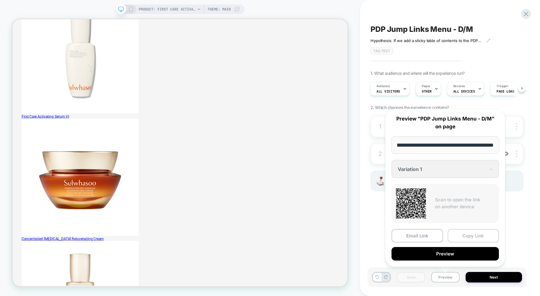
scroll to position [0, 0]
click at [458, 232] on button "Copy Link" at bounding box center [474, 236] width 52 height 14
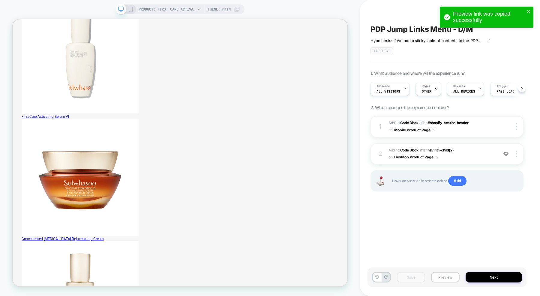
click at [452, 277] on button "Preview" at bounding box center [445, 277] width 28 height 11
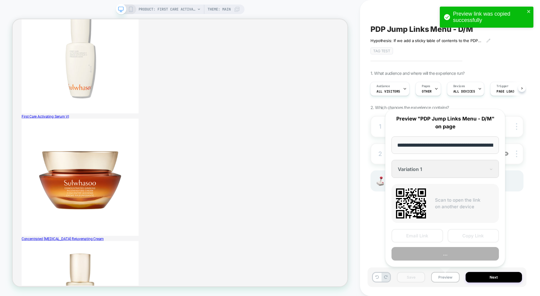
scroll to position [0, 100]
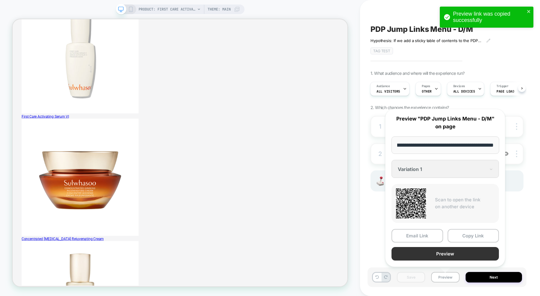
click at [430, 252] on button "Preview" at bounding box center [445, 254] width 107 height 14
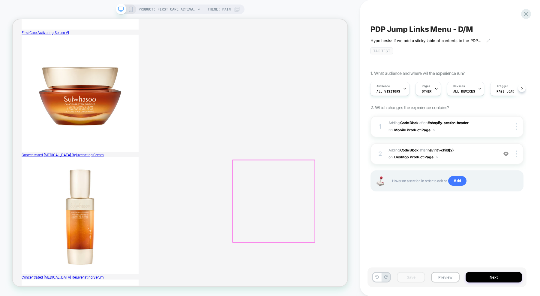
scroll to position [0, 0]
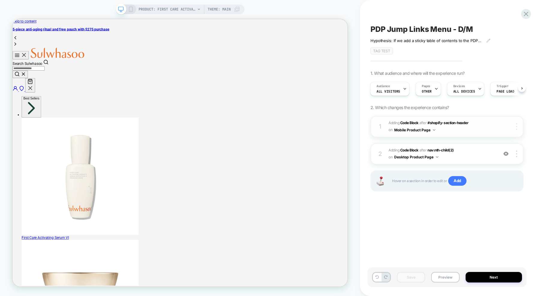
click at [517, 126] on img at bounding box center [516, 126] width 1 height 7
click at [531, 106] on div "PDP Jump Links Menu - D/M Hypothesis: If we add a sticky table of contents to t…" at bounding box center [450, 148] width 180 height 296
click at [516, 151] on div at bounding box center [517, 153] width 11 height 7
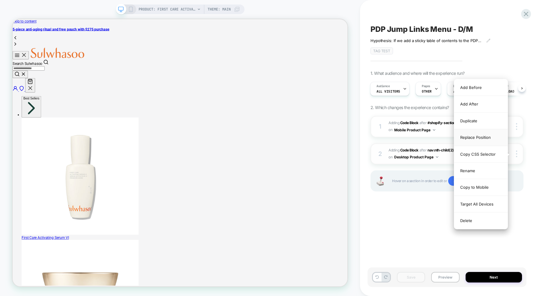
click at [483, 136] on div "Replace Position" at bounding box center [481, 137] width 53 height 17
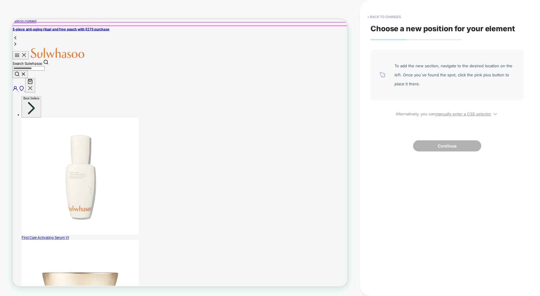
click at [378, 27] on swiper-slide "5-piece anti-aging ritual and free pouch with $275 purchase" at bounding box center [236, 32] width 447 height 15
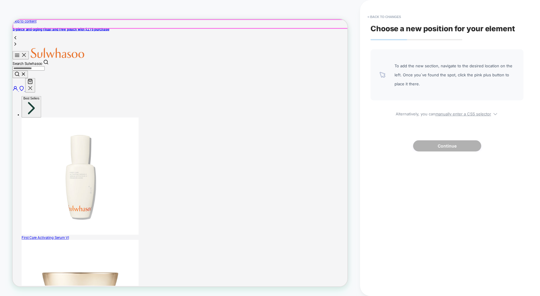
click at [374, 30] on swiper-slide "5-piece anti-aging ritual and free pouch with $275 purchase" at bounding box center [236, 32] width 447 height 15
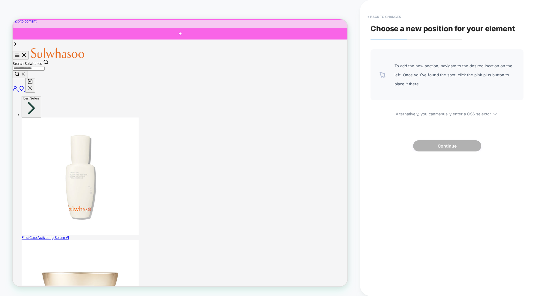
click at [259, 34] on div at bounding box center [236, 39] width 447 height 16
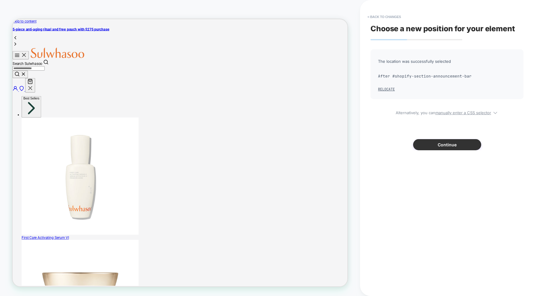
click at [444, 147] on button "Continue" at bounding box center [447, 144] width 68 height 11
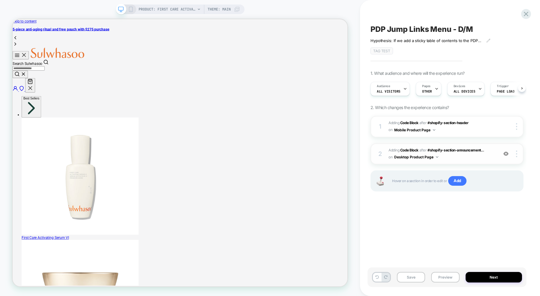
scroll to position [0, 0]
click at [411, 279] on button "Save" at bounding box center [411, 277] width 28 height 11
click at [443, 278] on button "Preview" at bounding box center [445, 277] width 28 height 11
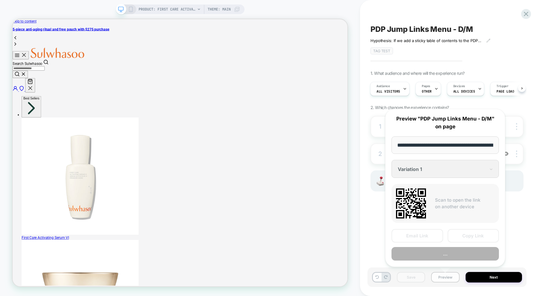
scroll to position [0, 100]
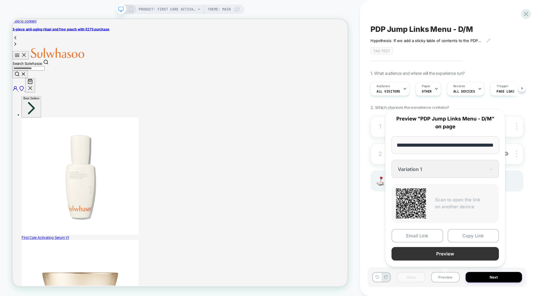
click at [436, 249] on button "Preview" at bounding box center [445, 254] width 107 height 14
